Goal: Transaction & Acquisition: Purchase product/service

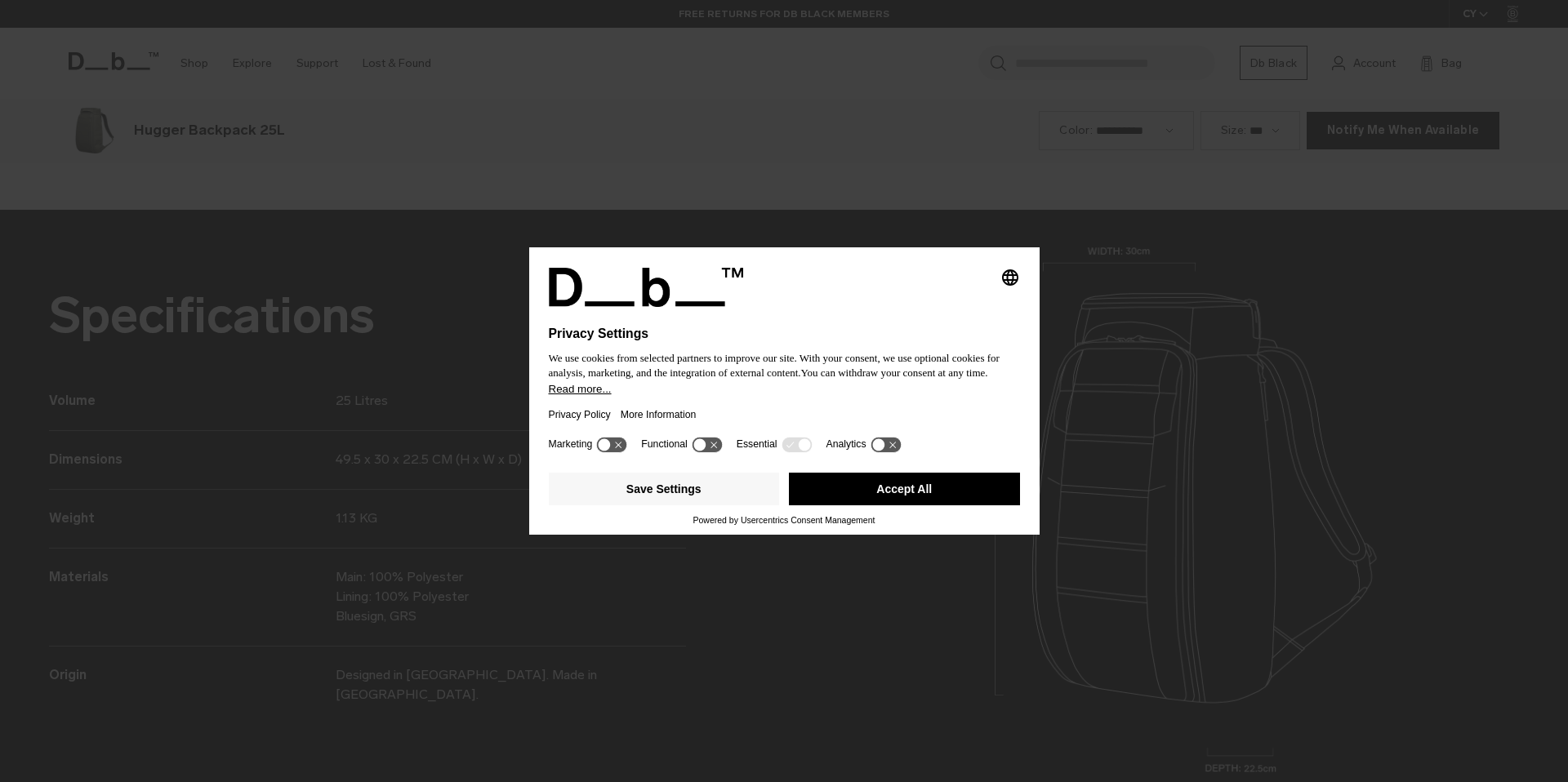
scroll to position [2347, 0]
